Goal: Task Accomplishment & Management: Complete application form

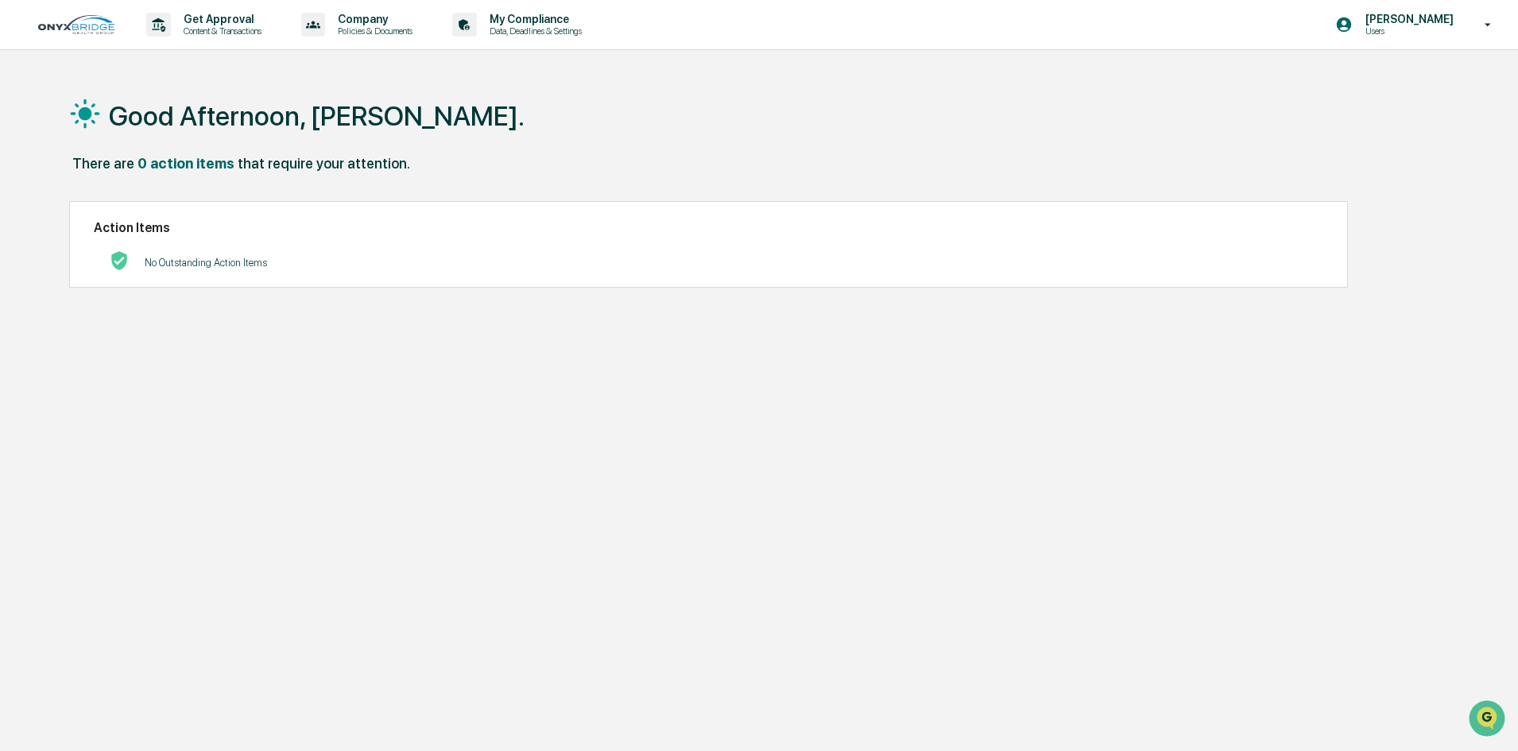
click at [674, 529] on div "Good Afternoon, [PERSON_NAME]. There are 0 action items that require your atten…" at bounding box center [752, 451] width 1414 height 751
click at [793, 390] on div "Good Afternoon, [PERSON_NAME]. There are 0 action items that require your atten…" at bounding box center [752, 451] width 1414 height 751
click at [163, 25] on icon at bounding box center [158, 25] width 25 height 25
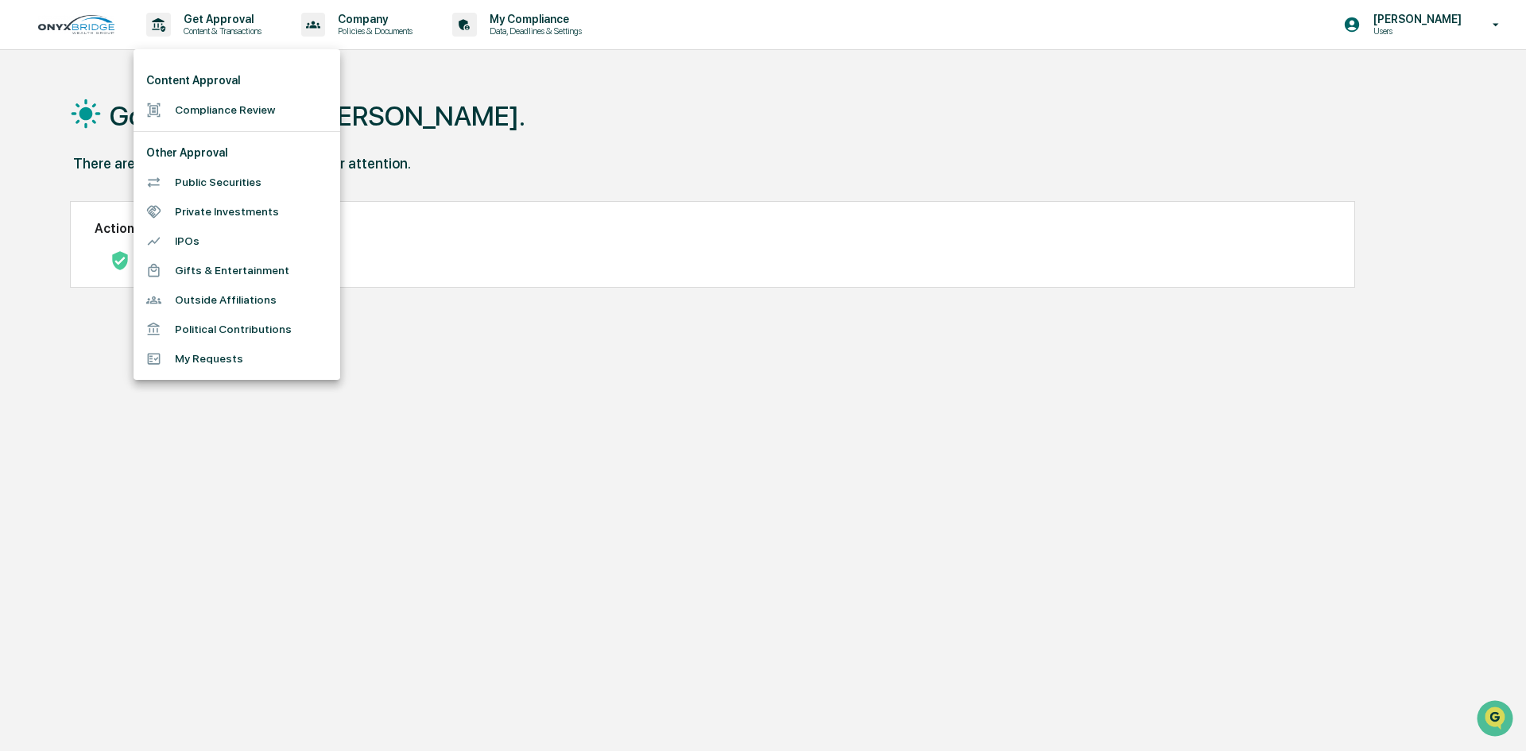
click at [207, 110] on li "Compliance Review" at bounding box center [237, 109] width 207 height 29
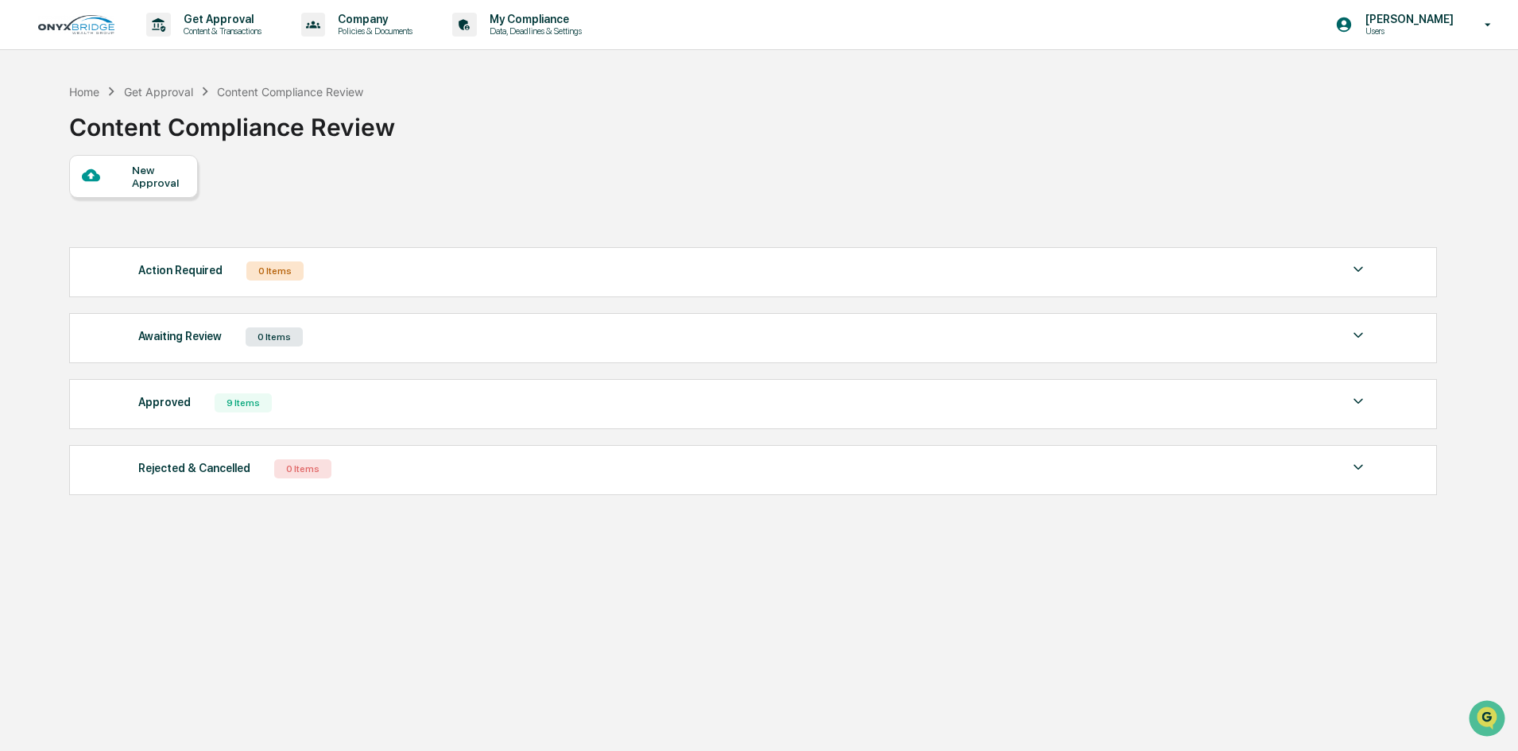
click at [130, 175] on div at bounding box center [107, 176] width 50 height 20
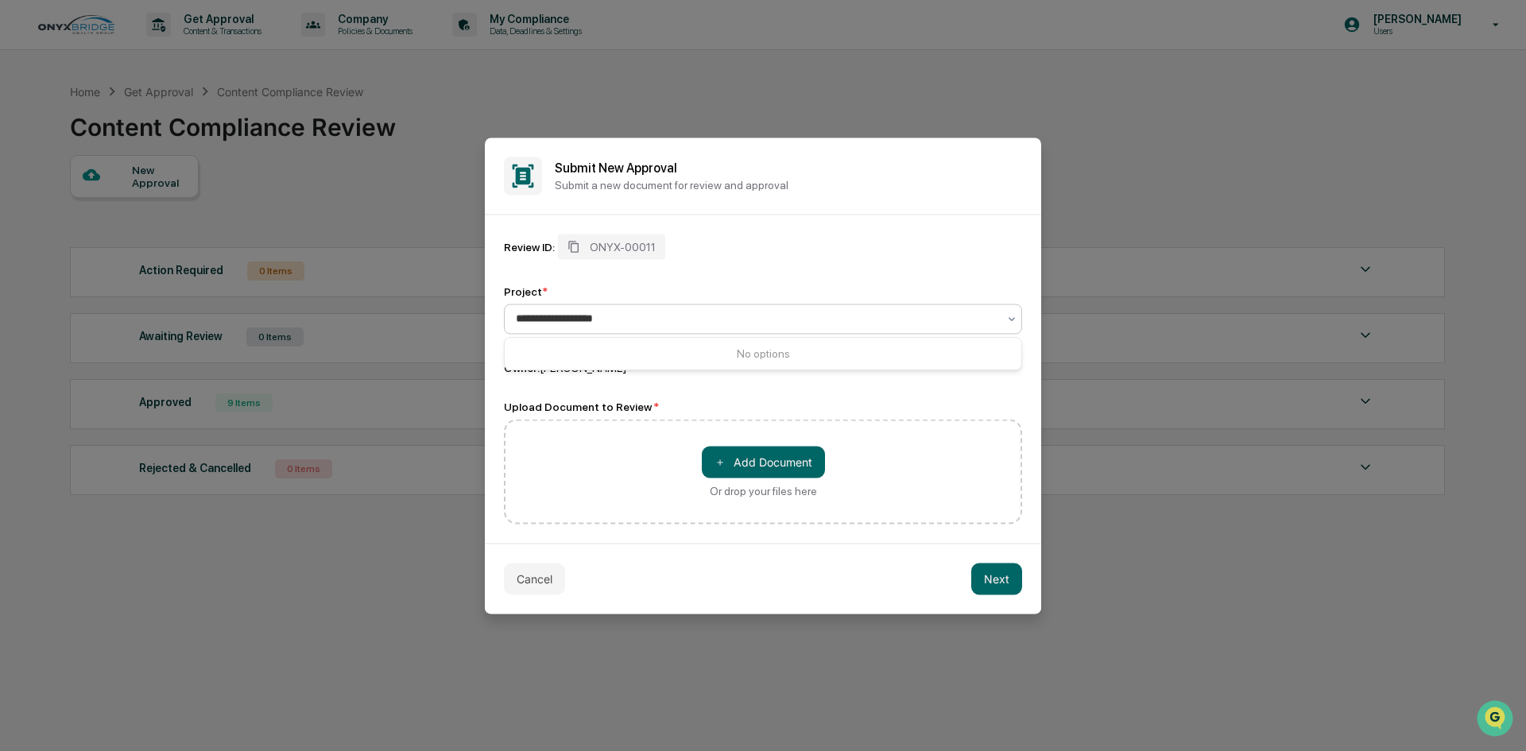
type input "**********"
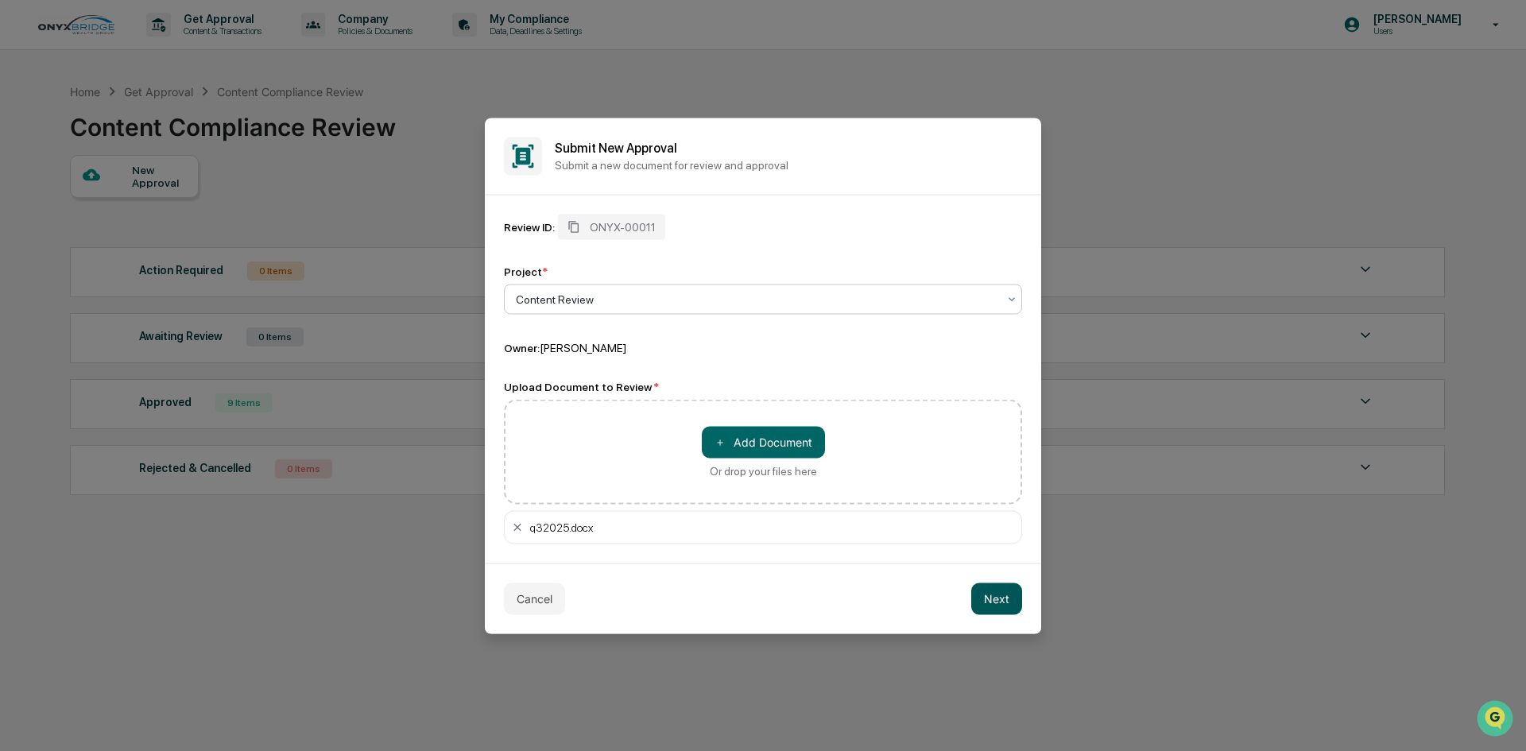
click at [994, 598] on button "Next" at bounding box center [996, 599] width 51 height 32
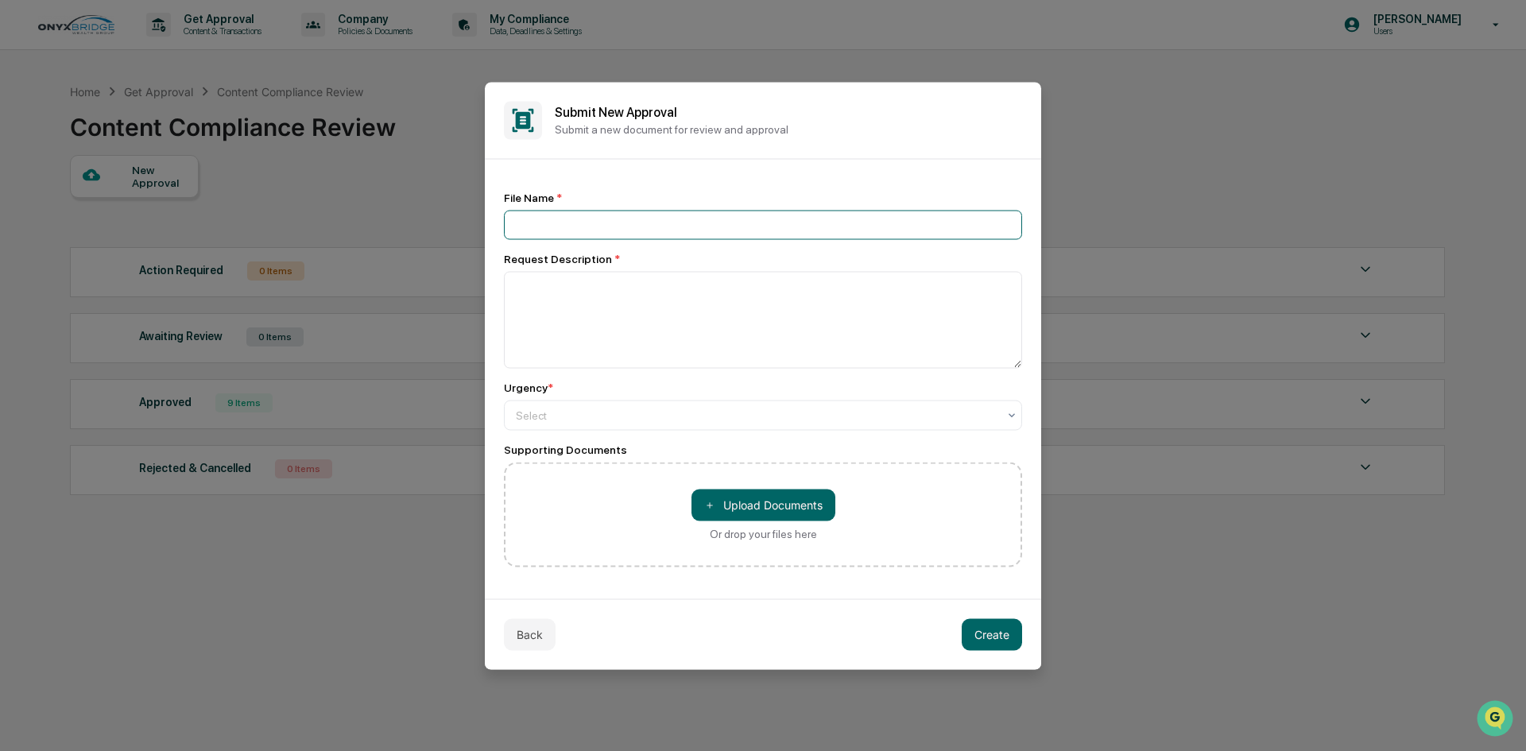
click at [567, 217] on input at bounding box center [763, 224] width 518 height 29
type input "*"
type input "**********"
click at [527, 313] on textarea at bounding box center [763, 319] width 518 height 97
type textarea "**********"
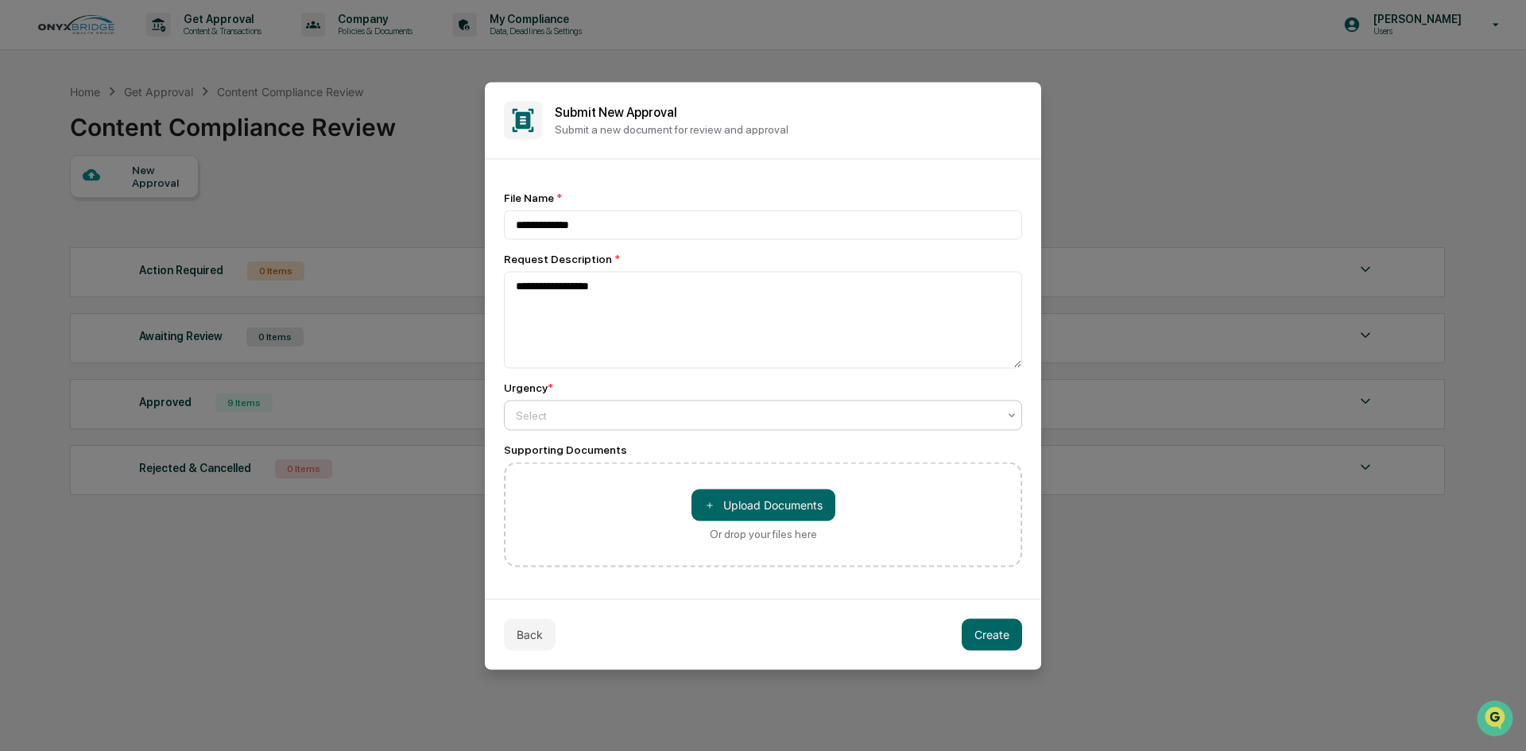
click at [559, 410] on div at bounding box center [757, 415] width 482 height 16
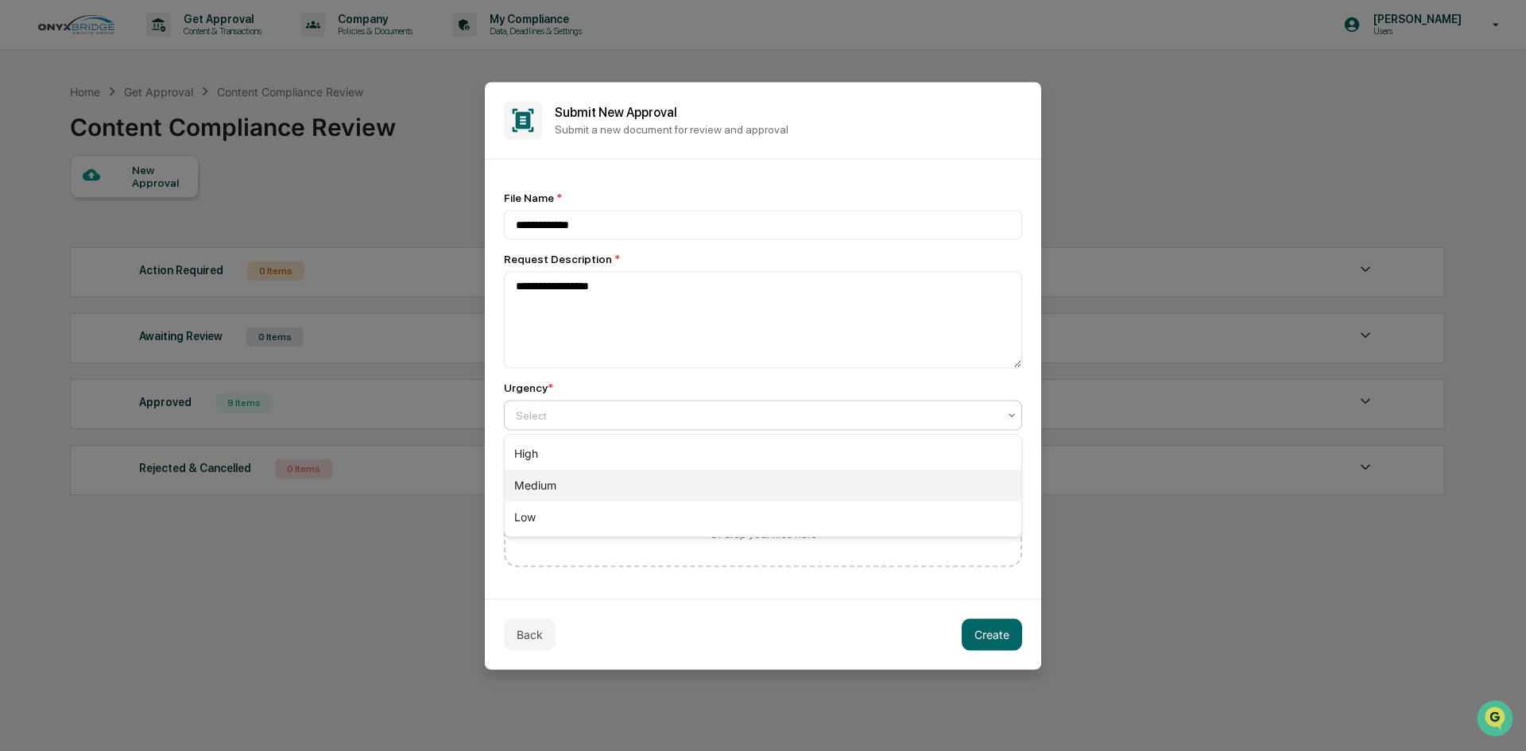
click at [523, 482] on div "Medium" at bounding box center [763, 486] width 517 height 32
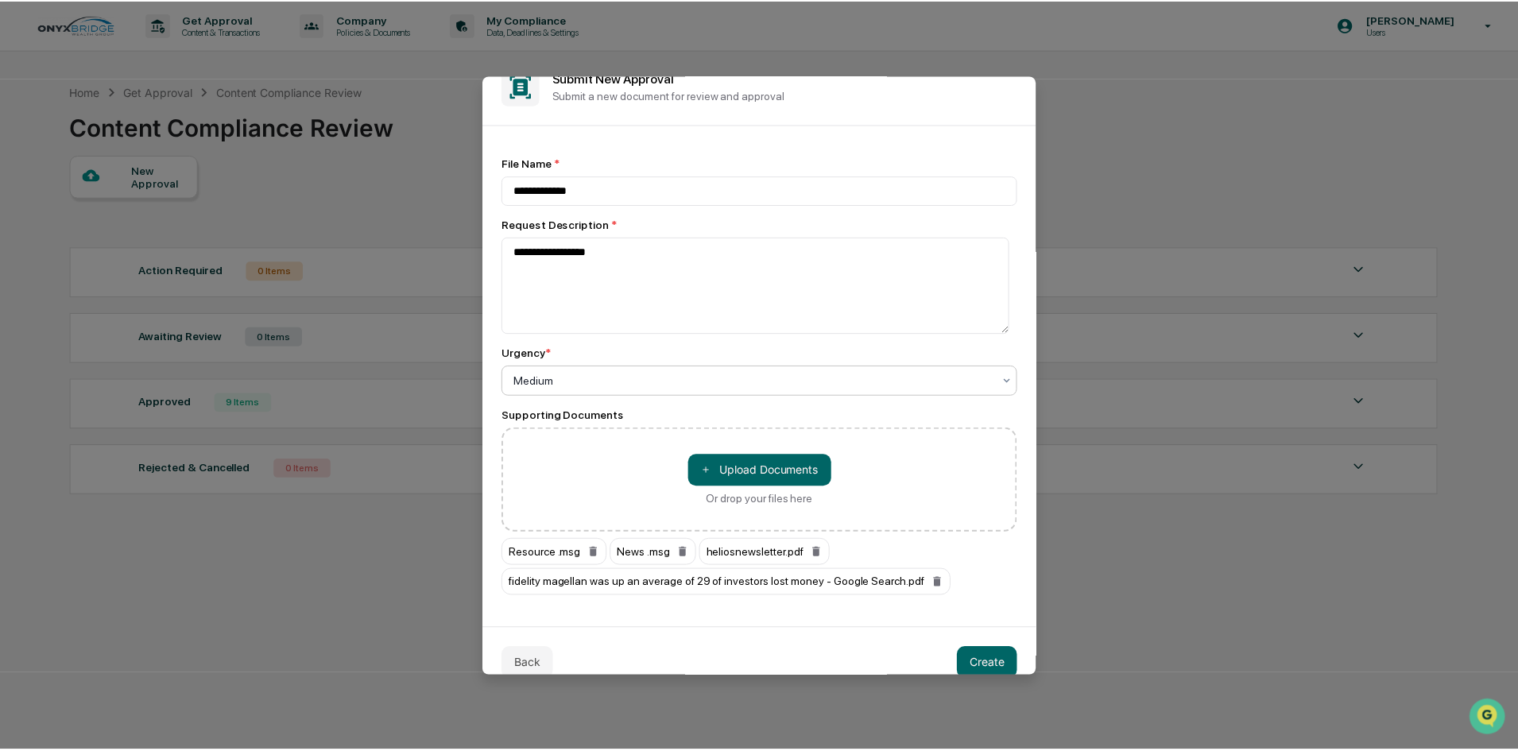
scroll to position [51, 0]
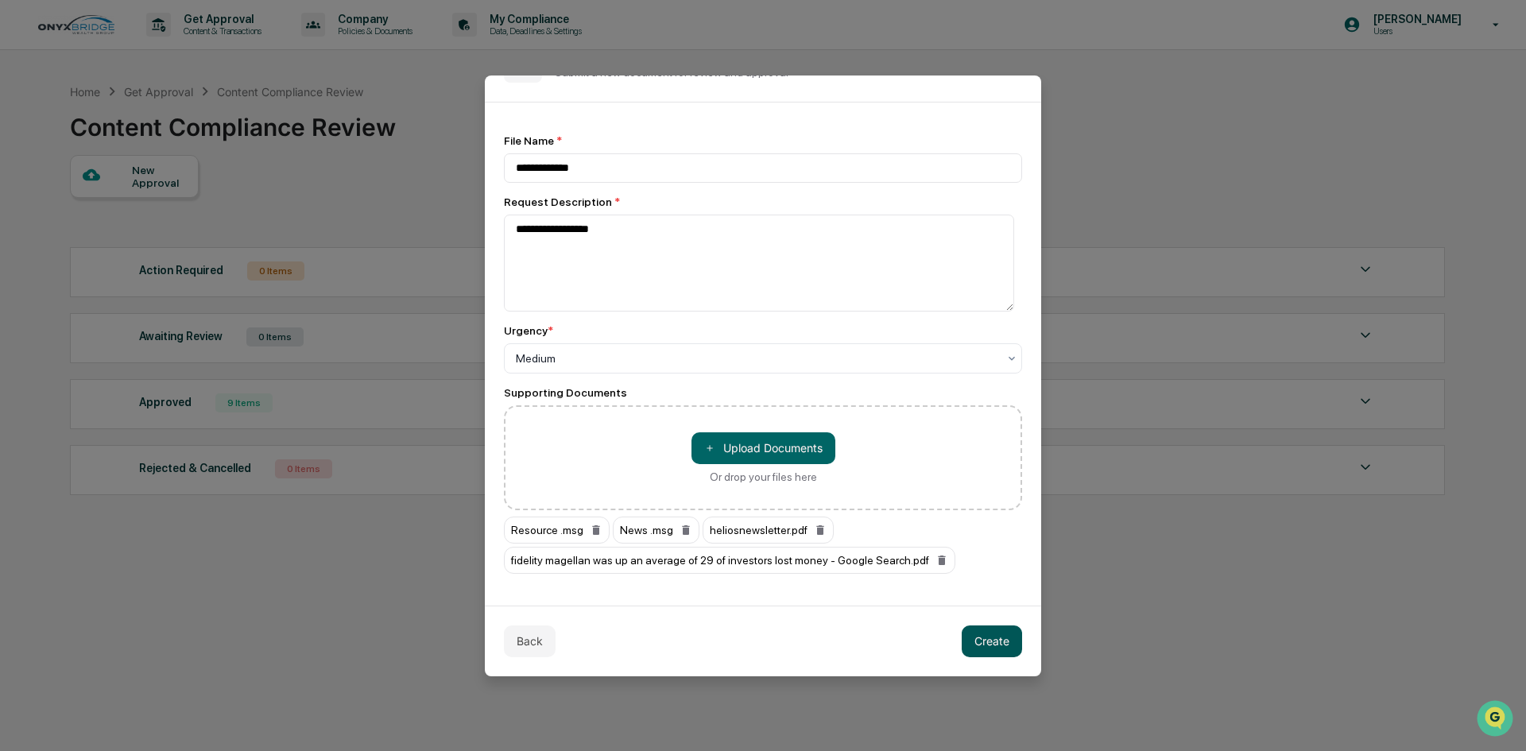
click at [978, 640] on button "Create" at bounding box center [992, 642] width 60 height 32
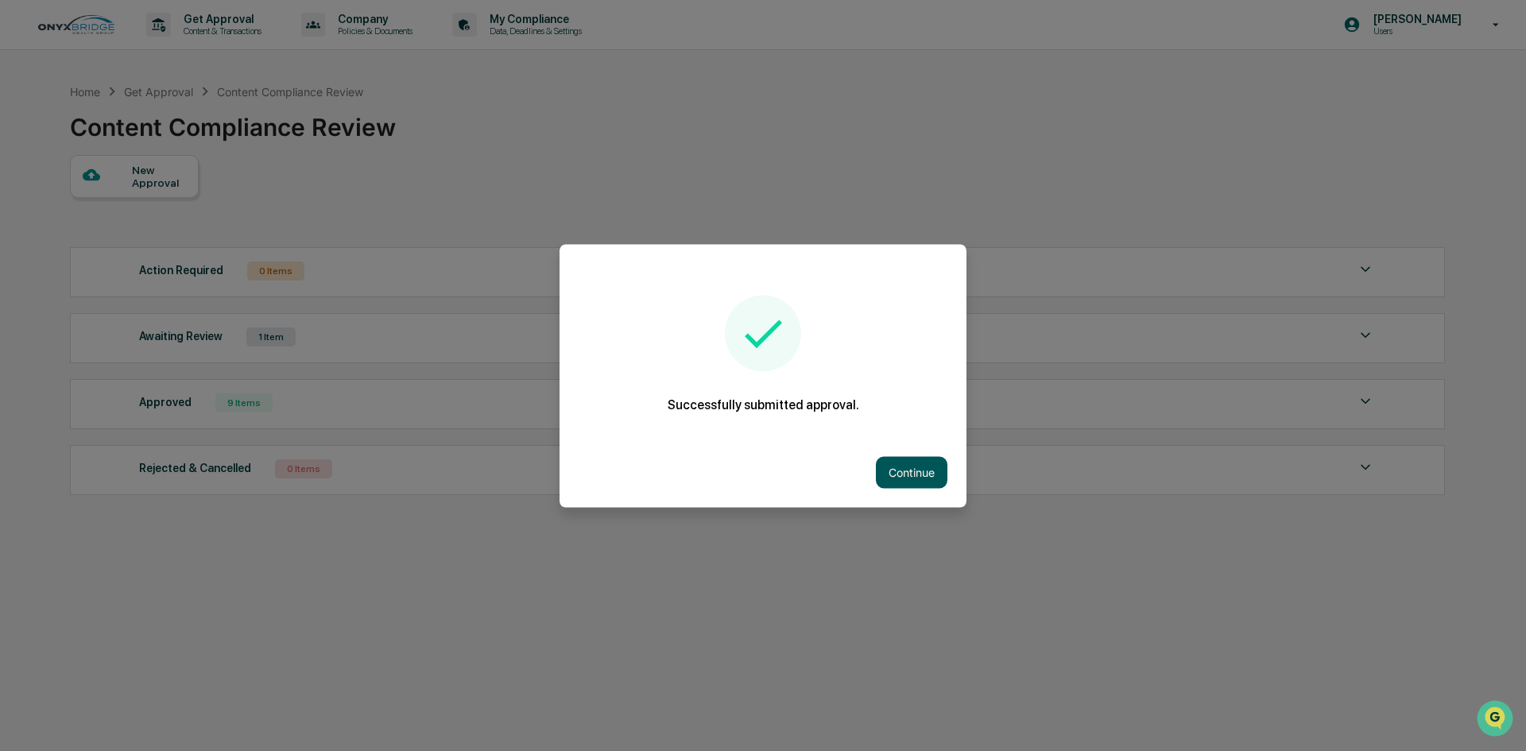
click at [904, 462] on button "Continue" at bounding box center [912, 472] width 72 height 32
